Goal: Information Seeking & Learning: Learn about a topic

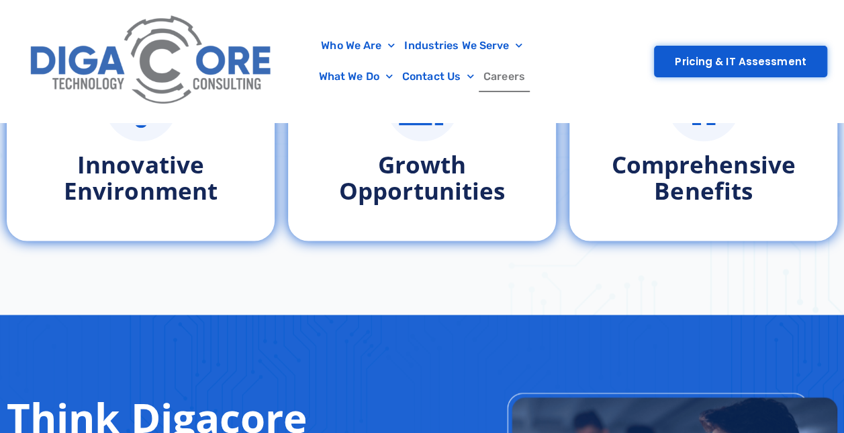
scroll to position [403, 0]
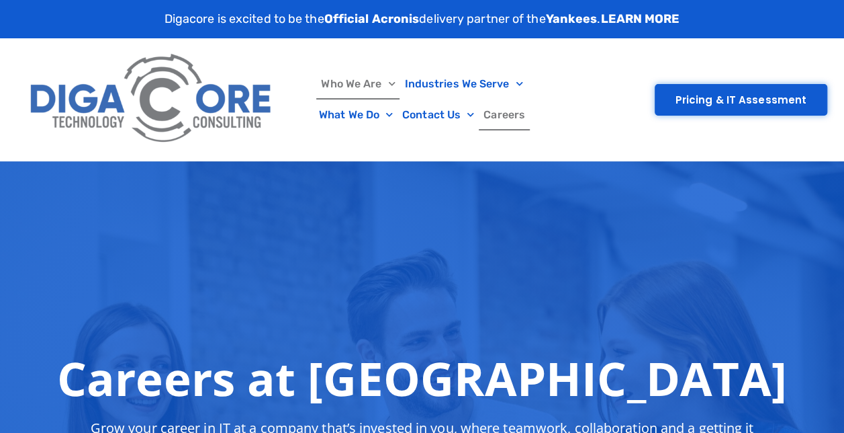
click at [357, 74] on link "Who We Are" at bounding box center [357, 84] width 83 height 31
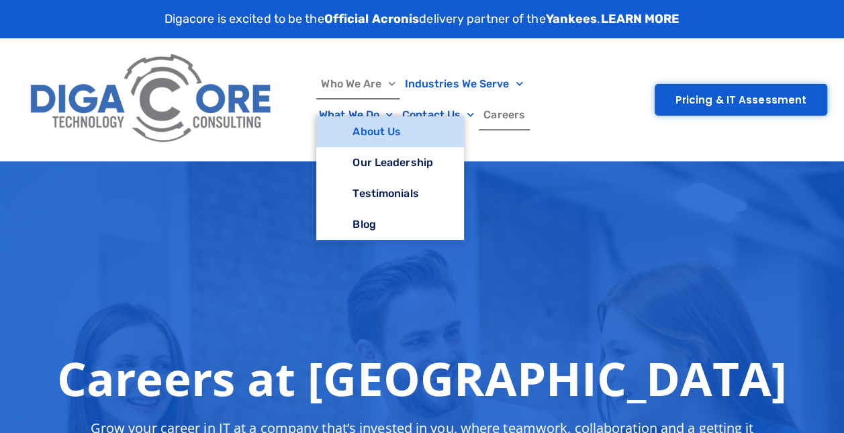
click at [398, 144] on link "About Us" at bounding box center [389, 131] width 147 height 31
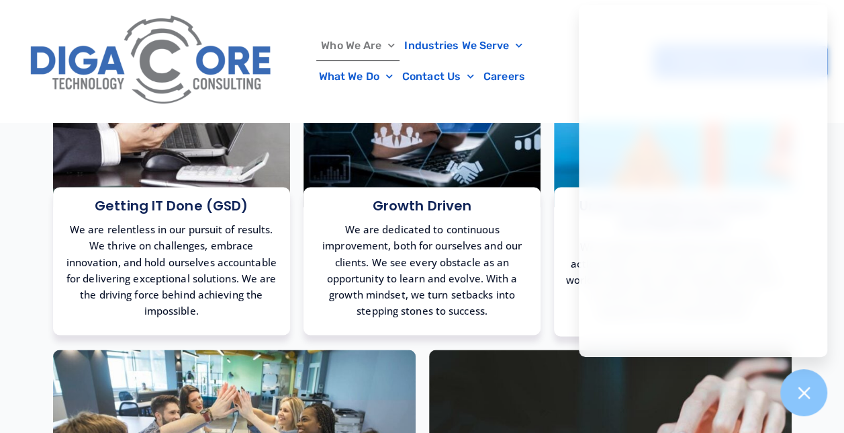
scroll to position [1075, 0]
